Goal: Information Seeking & Learning: Learn about a topic

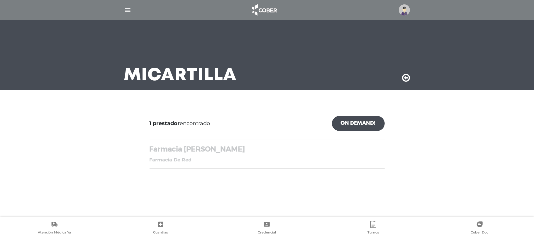
click at [128, 8] on img "button" at bounding box center [127, 9] width 7 height 7
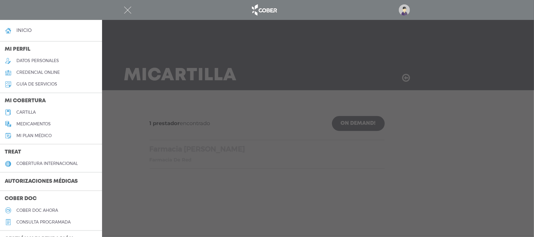
click at [21, 113] on h5 "cartilla" at bounding box center [25, 112] width 19 height 5
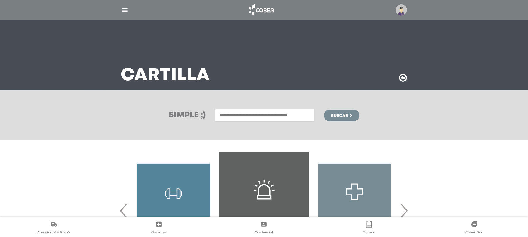
click at [253, 118] on input "text" at bounding box center [265, 115] width 100 height 13
type input "**********"
click at [338, 114] on span "Buscar" at bounding box center [339, 116] width 17 height 4
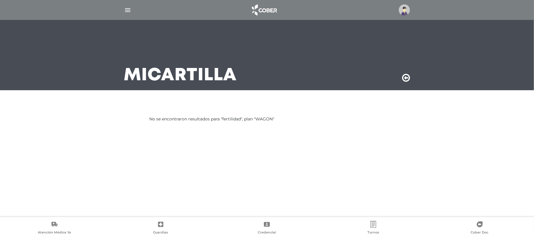
click at [400, 11] on img at bounding box center [404, 9] width 11 height 11
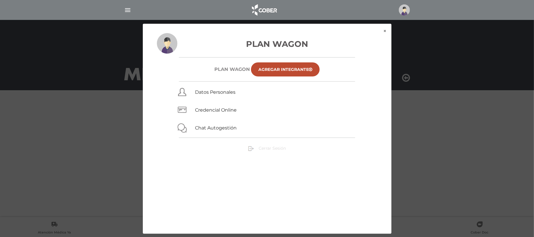
click at [266, 149] on span "Cerrar Sesión" at bounding box center [271, 148] width 27 height 5
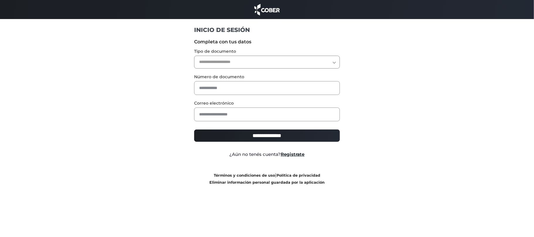
click at [234, 59] on select "**********" at bounding box center [267, 62] width 146 height 13
select select "***"
click at [194, 56] on select "**********" at bounding box center [267, 62] width 146 height 13
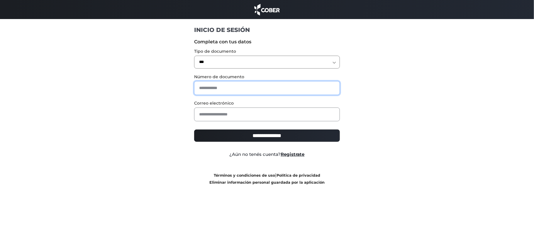
click at [220, 84] on input "text" at bounding box center [267, 88] width 146 height 14
type input "*"
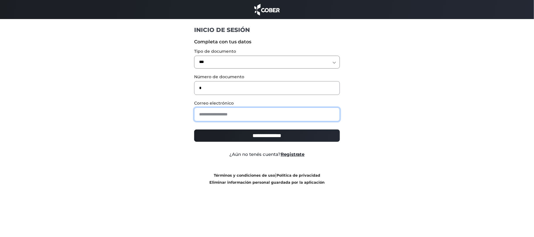
click at [207, 112] on input "email" at bounding box center [267, 115] width 146 height 14
type input "**********"
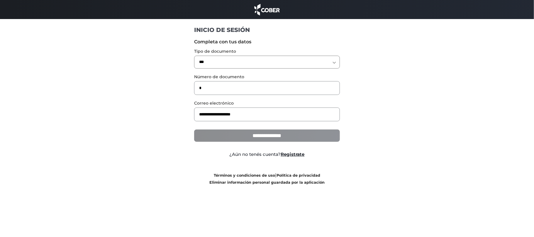
click at [245, 137] on input "**********" at bounding box center [267, 136] width 146 height 12
type input "**********"
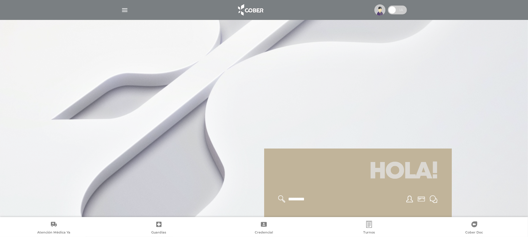
click at [124, 12] on img "button" at bounding box center [124, 9] width 7 height 7
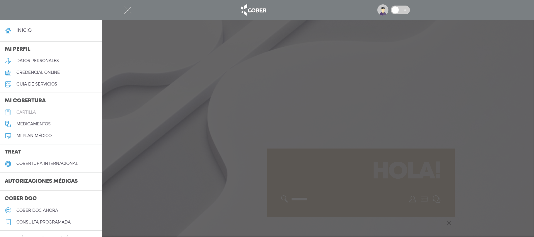
click at [30, 111] on h5 "cartilla" at bounding box center [25, 112] width 19 height 5
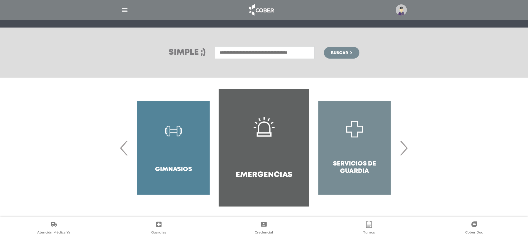
scroll to position [64, 0]
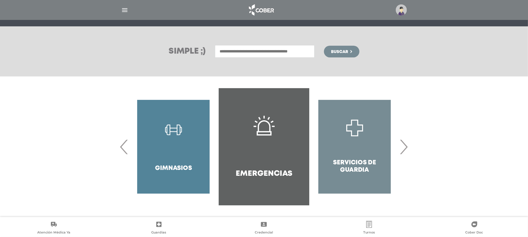
click at [267, 56] on input "text" at bounding box center [265, 51] width 100 height 13
type input "**********"
click at [340, 53] on span "Buscar" at bounding box center [339, 52] width 17 height 4
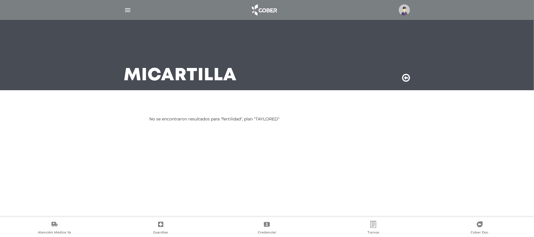
click at [404, 11] on img at bounding box center [404, 9] width 11 height 11
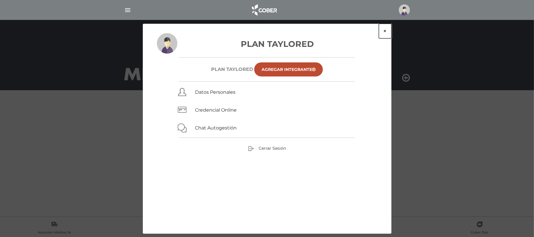
click at [384, 30] on button "×" at bounding box center [385, 31] width 13 height 15
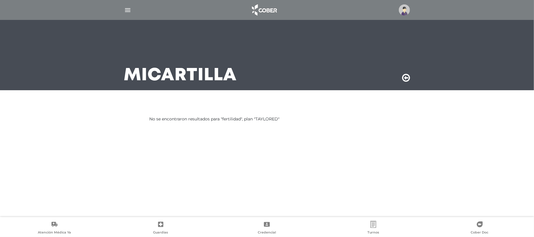
click at [128, 12] on img "button" at bounding box center [127, 9] width 7 height 7
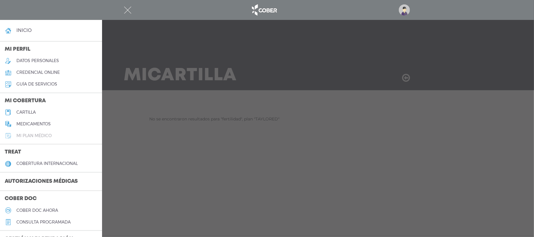
click at [42, 134] on h5 "Mi plan médico" at bounding box center [33, 135] width 35 height 5
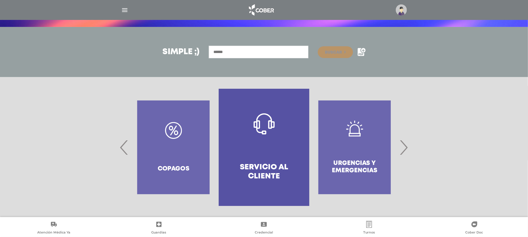
scroll to position [64, 0]
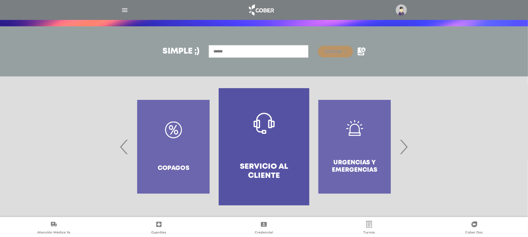
click at [407, 144] on span "›" at bounding box center [403, 147] width 11 height 32
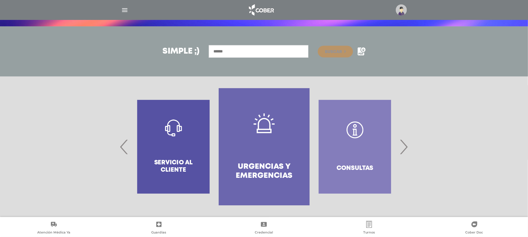
click at [407, 144] on span "›" at bounding box center [403, 147] width 11 height 32
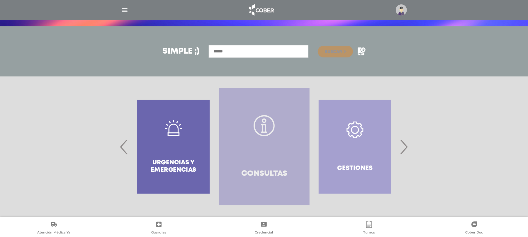
click at [263, 166] on link "Consultas" at bounding box center [264, 146] width 91 height 117
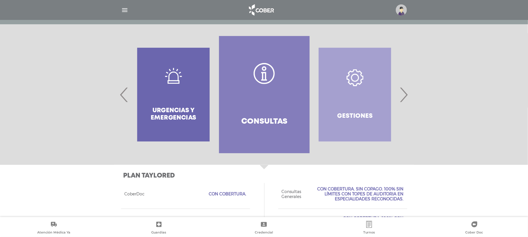
scroll to position [95, 0]
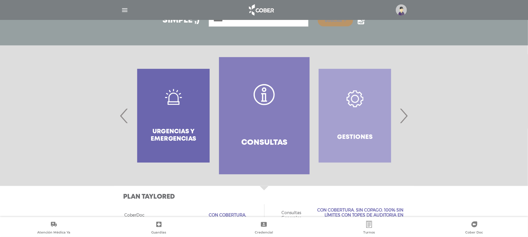
click at [405, 116] on span "›" at bounding box center [403, 116] width 11 height 32
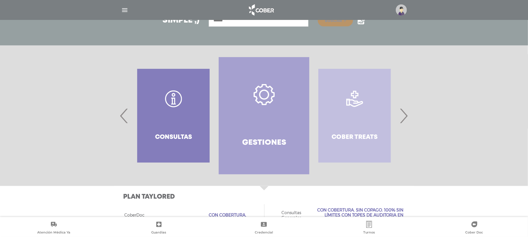
click at [405, 116] on span "›" at bounding box center [403, 116] width 11 height 32
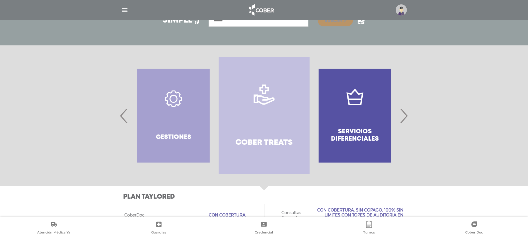
click at [405, 116] on span "›" at bounding box center [403, 116] width 11 height 32
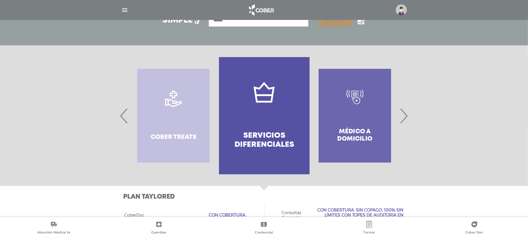
click at [405, 116] on span "›" at bounding box center [403, 116] width 11 height 32
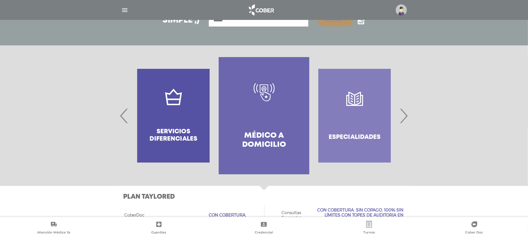
click at [405, 116] on span "›" at bounding box center [403, 116] width 11 height 32
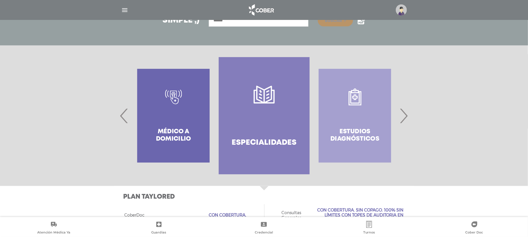
click at [268, 108] on link "Especialidades" at bounding box center [264, 115] width 91 height 117
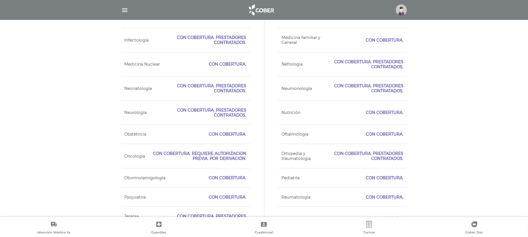
scroll to position [586, 0]
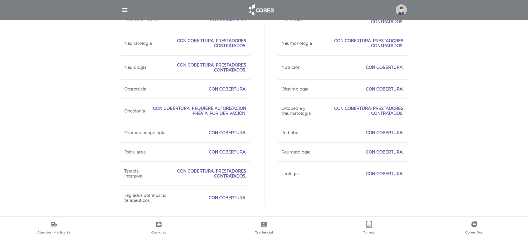
drag, startPoint x: 470, startPoint y: 213, endPoint x: 104, endPoint y: 66, distance: 394.6
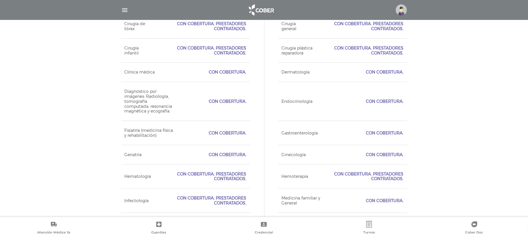
scroll to position [171, 0]
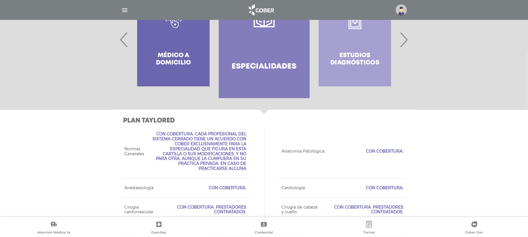
click at [406, 42] on span "›" at bounding box center [403, 40] width 11 height 32
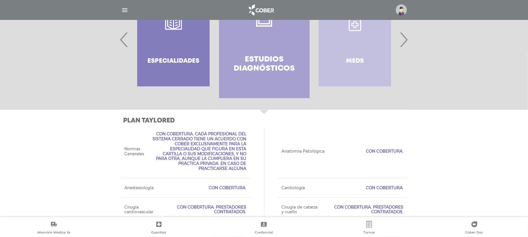
click at [406, 42] on span "›" at bounding box center [403, 40] width 11 height 32
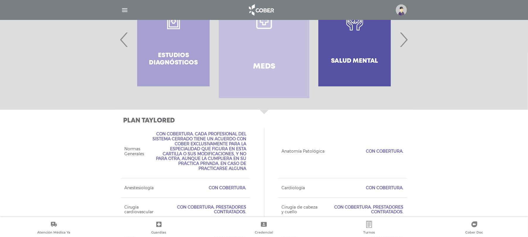
click at [406, 42] on span "›" at bounding box center [403, 40] width 11 height 32
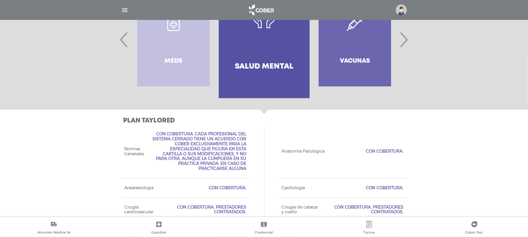
click at [406, 42] on span "›" at bounding box center [403, 40] width 11 height 32
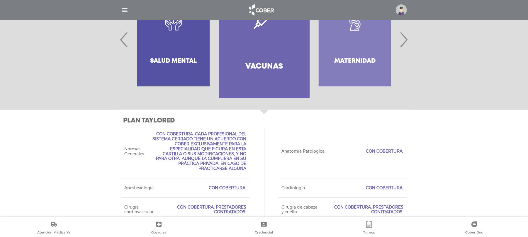
click at [406, 42] on span "›" at bounding box center [403, 40] width 11 height 32
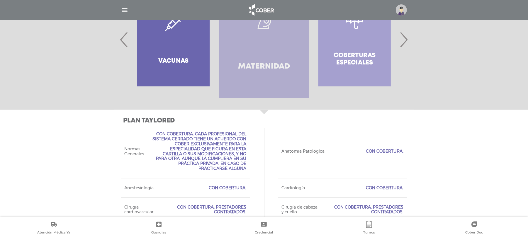
click at [276, 47] on link ".st0{fill:#FFFFFF;} Maternidad" at bounding box center [264, 39] width 91 height 117
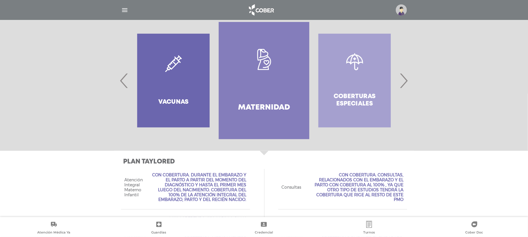
scroll to position [130, 0]
click at [404, 81] on span "›" at bounding box center [403, 81] width 11 height 32
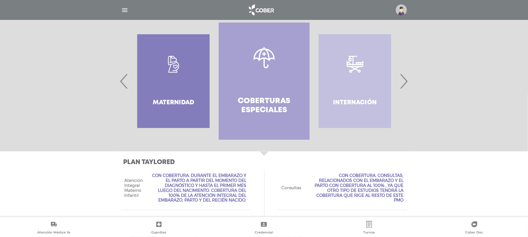
click at [286, 86] on link "Coberturas especiales" at bounding box center [264, 81] width 91 height 117
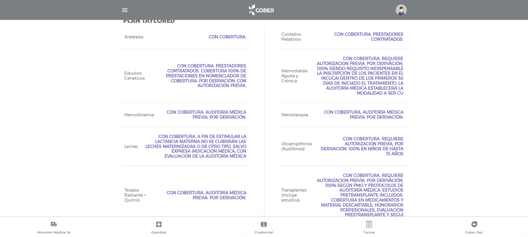
scroll to position [232, 0]
